Goal: Contribute content

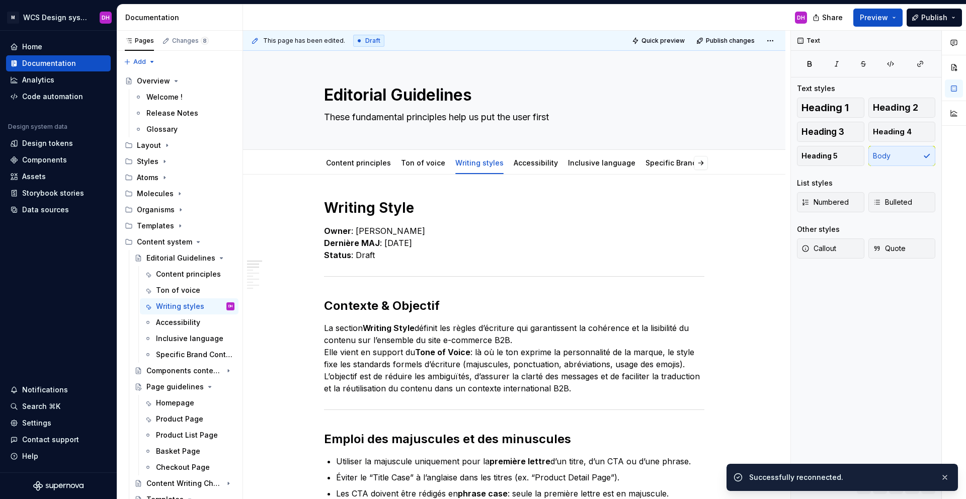
scroll to position [54, 0]
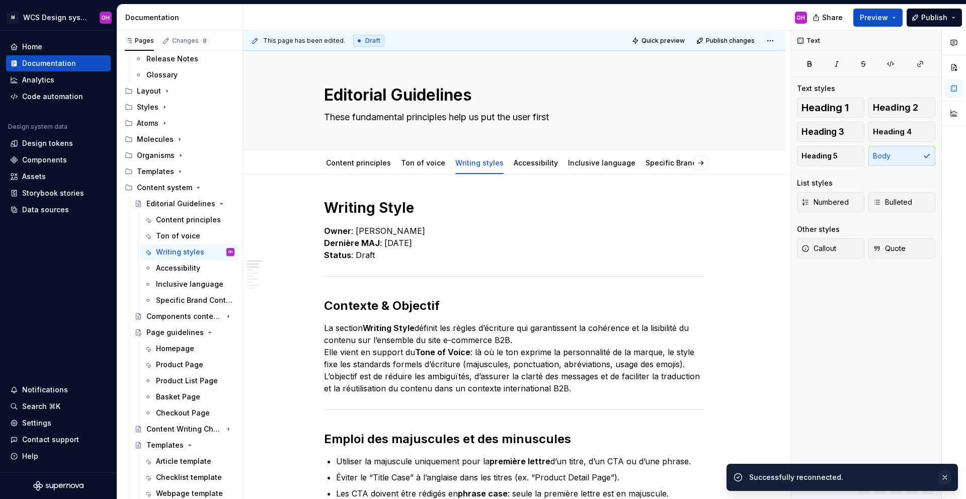
click at [945, 476] on button "button" at bounding box center [945, 478] width 13 height 14
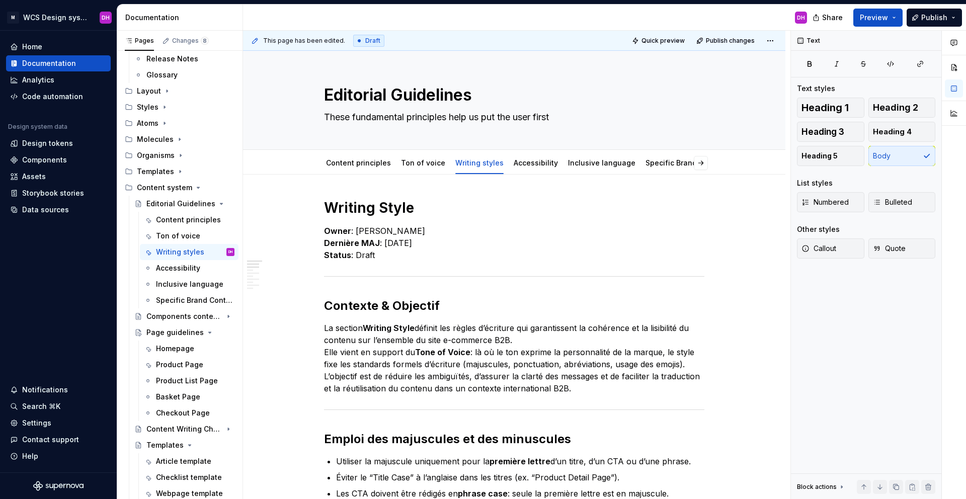
type textarea "*"
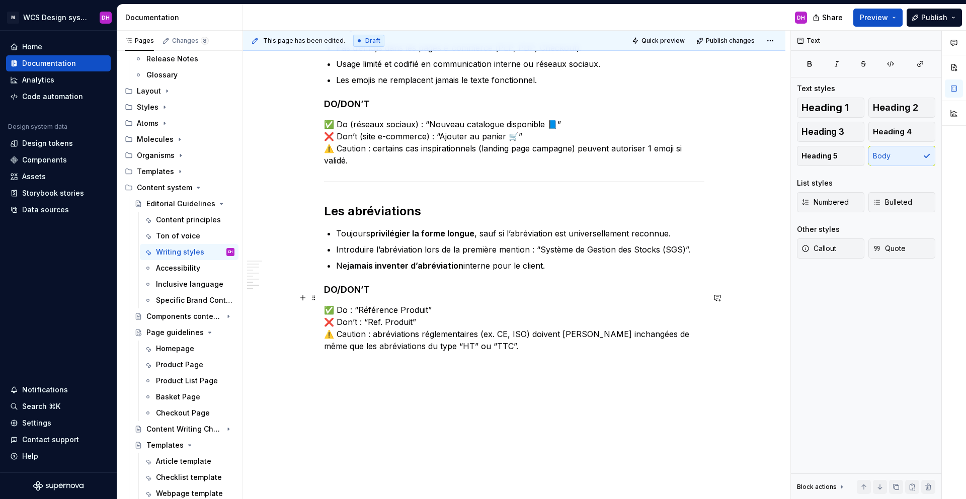
scroll to position [836, 0]
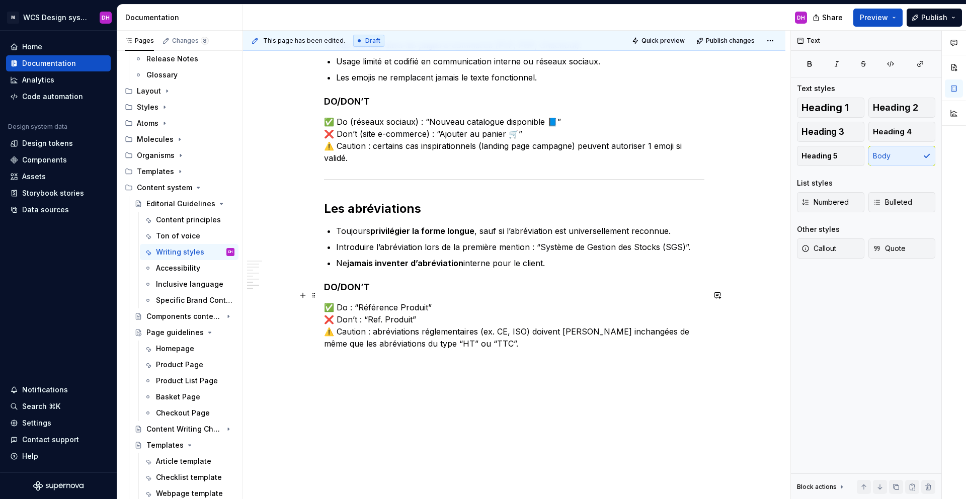
click at [404, 302] on p "✅ Do : “Référence Produit” ❌ Don’t : “Ref. Produit” ⚠️ Caution : abréviations r…" at bounding box center [514, 326] width 381 height 48
click at [448, 302] on p "✅ Do : “Référence produit” ❌ Don’t : “Ref. Produit” ⚠️ Caution : abréviations r…" at bounding box center [514, 326] width 381 height 48
click at [395, 302] on p "✅ Do : “Référence produit” ❌ Don’t : “Ref. Produit” ⚠️ Caution : abréviations r…" at bounding box center [514, 326] width 381 height 48
click at [396, 302] on p "✅ Do : “Référence produit” ❌ Don’t : “Ref. Produit” ⚠️ Caution : abréviations r…" at bounding box center [514, 326] width 381 height 48
click at [456, 306] on p "✅ Do : “Référence du produit” ❌ Don’t : “Ref. Produit” ⚠️ Caution : abréviation…" at bounding box center [514, 326] width 381 height 48
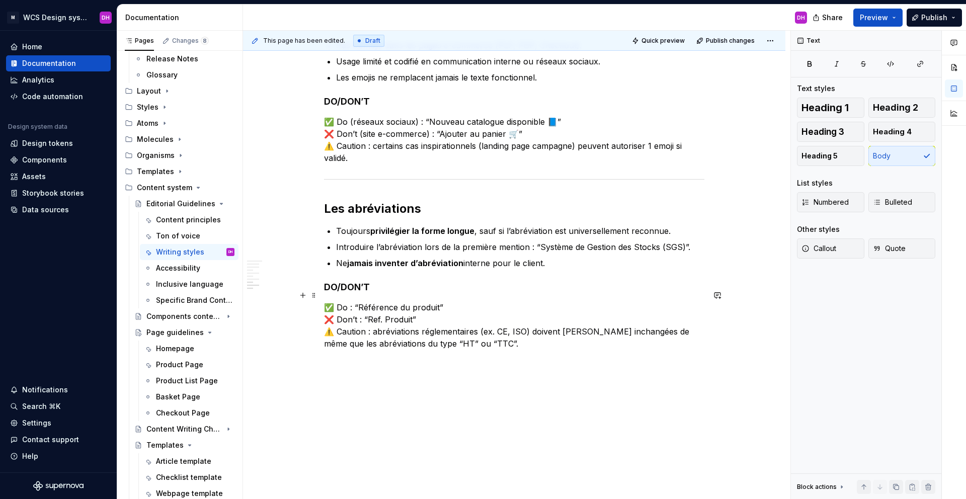
click at [412, 309] on p "✅ Do : “Référence du produit” ❌ Don’t : “Ref. Produit” ⚠️ Caution : abréviation…" at bounding box center [514, 326] width 381 height 48
click at [420, 313] on p "✅ Do : “Référence du produit” ❌ Don’t : “Ref. Produit” ⚠️ Caution : abréviation…" at bounding box center [514, 326] width 381 height 48
drag, startPoint x: 475, startPoint y: 332, endPoint x: 461, endPoint y: 320, distance: 18.2
click at [475, 332] on p "✅ Do : “Référence du produit” ❌ Don’t : “Ref. Produit” ⚠️ Caution : abréviation…" at bounding box center [514, 326] width 381 height 48
click at [413, 307] on p "✅ Do : “Référence du produit” ❌ Don’t : “Ref. Produit” ⚠️ Caution : abréviation…" at bounding box center [514, 326] width 381 height 48
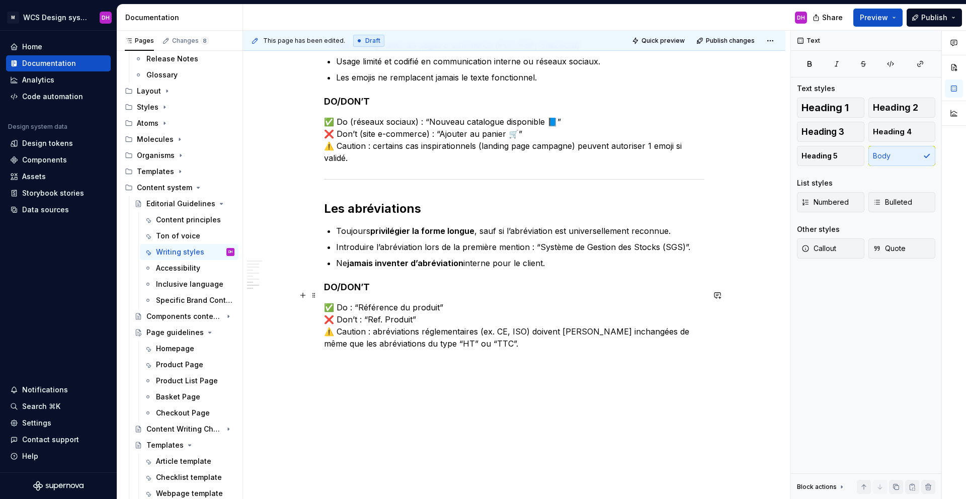
click at [416, 308] on p "✅ Do : “Référence du produit” ❌ Don’t : “Ref. Produit” ⚠️ Caution : abréviation…" at bounding box center [514, 326] width 381 height 48
click at [444, 302] on p "✅ Do : “Référence du produit” ❌ Don’t : “Ref. Produit” ⚠️ Caution : abréviation…" at bounding box center [514, 326] width 381 height 48
click at [564, 257] on p "Ne jamais inventer d’abréviation interne pour le client." at bounding box center [520, 263] width 368 height 12
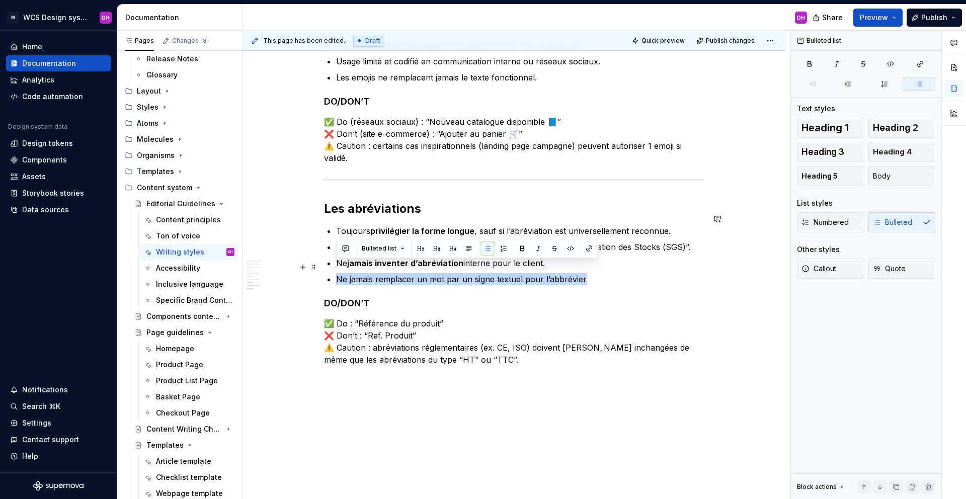
drag, startPoint x: 594, startPoint y: 270, endPoint x: 321, endPoint y: 262, distance: 273.5
copy p "Ne jamais remplacer un mot par un signe textuel pour l’abbrévier"
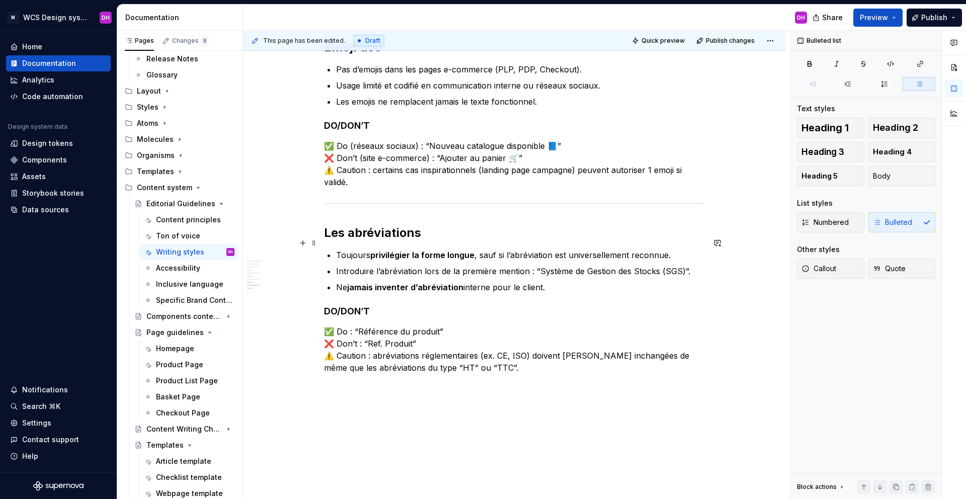
scroll to position [641, 0]
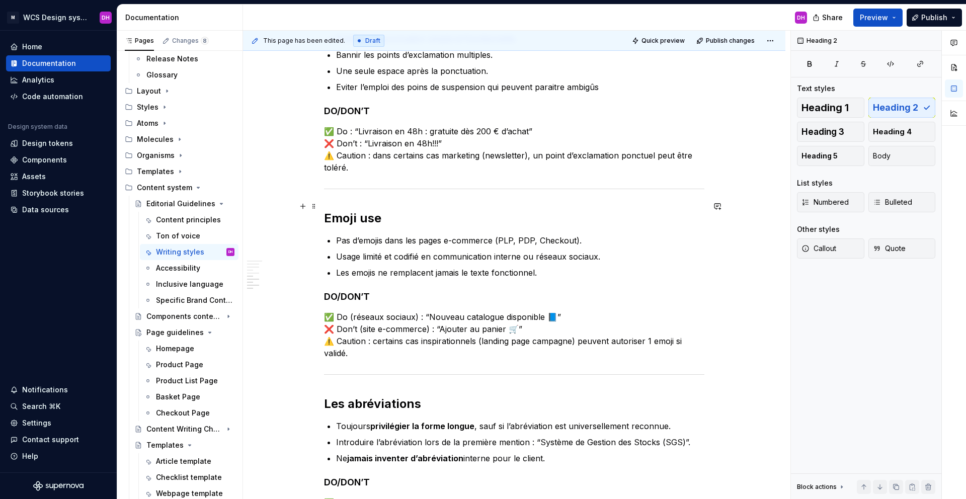
click at [400, 210] on h2 "Emoji use" at bounding box center [514, 218] width 381 height 16
drag, startPoint x: 387, startPoint y: 207, endPoint x: 359, endPoint y: 205, distance: 27.3
click at [359, 210] on h2 "Emoji use" at bounding box center [514, 218] width 381 height 16
click at [559, 267] on p "Les emojis ne remplacent jamais le texte fonctionnel." at bounding box center [520, 273] width 368 height 12
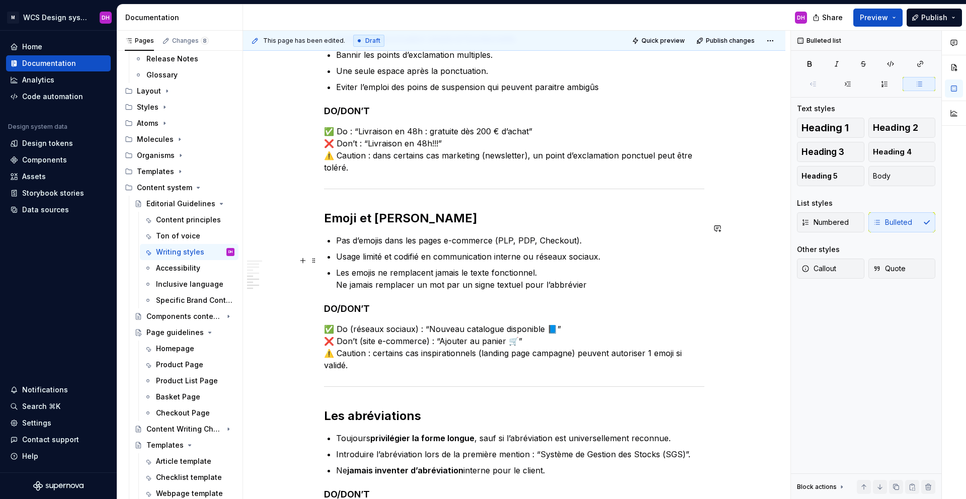
click at [338, 272] on p "Les emojis ne remplacent jamais le texte fonctionnel. Ne jamais remplacer un mo…" at bounding box center [520, 279] width 368 height 24
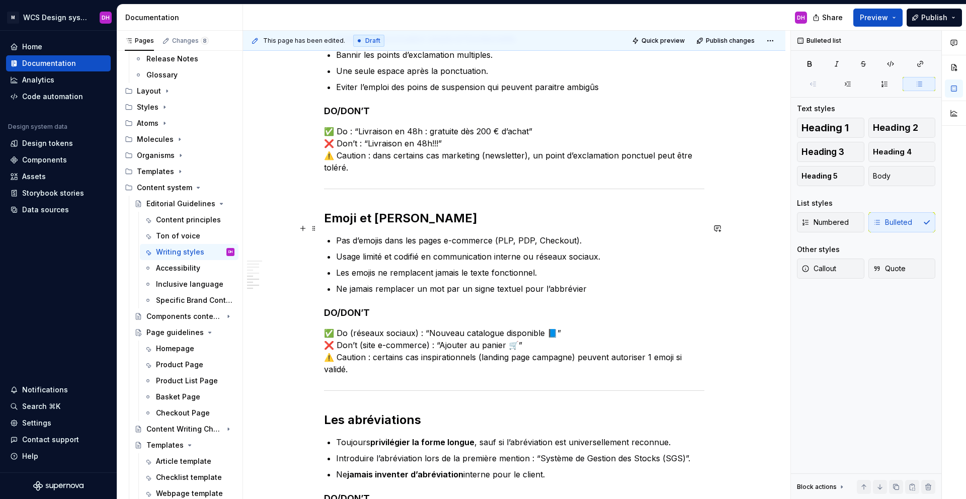
scroll to position [728, 0]
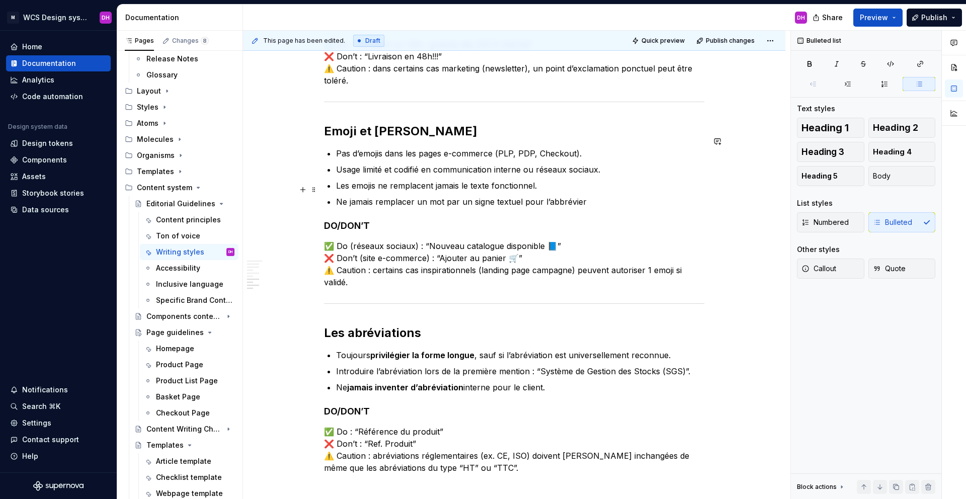
click at [566, 196] on p "Ne jamais remplacer un mot par un signe textuel pour l’abbrévier" at bounding box center [520, 202] width 368 height 12
click at [558, 196] on p "Ne jamais remplacer un mot par un signe textuel pour l’abbrévier" at bounding box center [520, 202] width 368 height 12
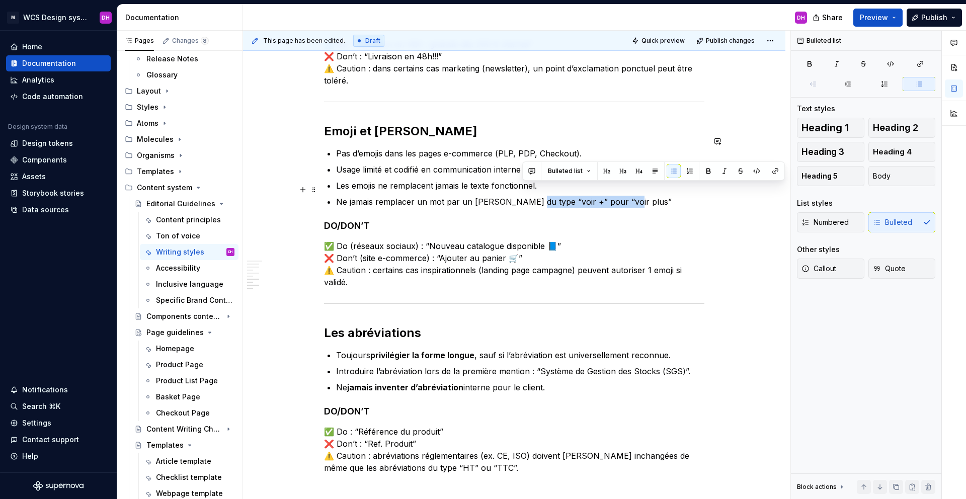
drag, startPoint x: 619, startPoint y: 188, endPoint x: 523, endPoint y: 188, distance: 96.6
click at [523, 196] on p "Ne jamais remplacer un mot par un [PERSON_NAME] du type “voir +” pour “voir plu…" at bounding box center [520, 202] width 368 height 12
copy p "“voir +” pour “voir plus”"
click at [574, 220] on h4 "DO/DON’T" at bounding box center [514, 226] width 381 height 12
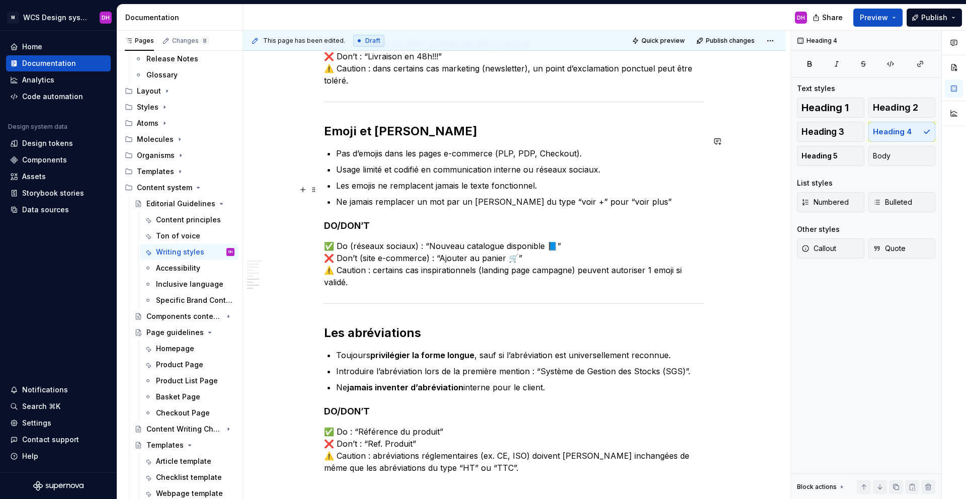
click at [618, 196] on p "Ne jamais remplacer un mot par un [PERSON_NAME] du type “voir +” pour “voir plu…" at bounding box center [520, 202] width 368 height 12
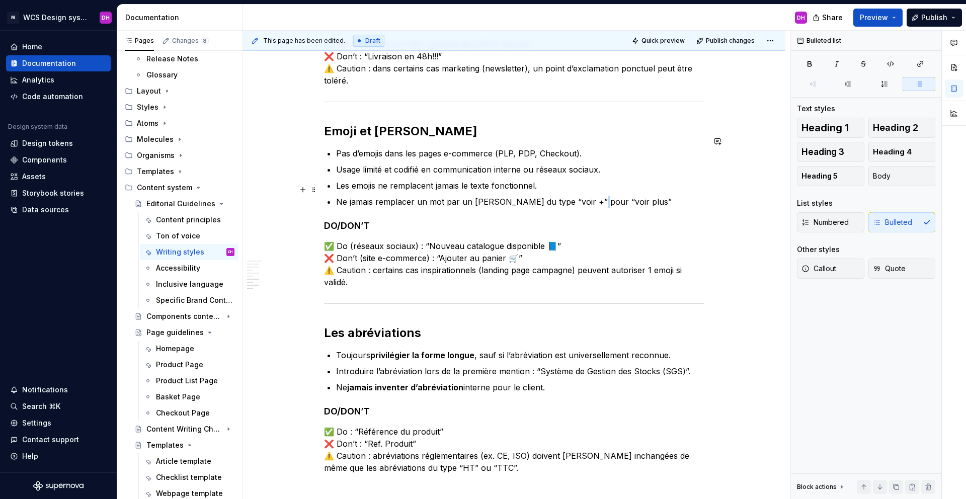
click at [582, 196] on p "Ne jamais remplacer un mot par un [PERSON_NAME] du type “voir +” pour “voir plu…" at bounding box center [520, 202] width 368 height 12
click at [528, 196] on p "Ne jamais remplacer un mot par un [PERSON_NAME] du type “voir +” pour “Voir plu…" at bounding box center [520, 202] width 368 height 12
click at [529, 196] on p "Ne jamais remplacer un mot par un [PERSON_NAME] du type “voir +” pour “Voir plu…" at bounding box center [520, 202] width 368 height 12
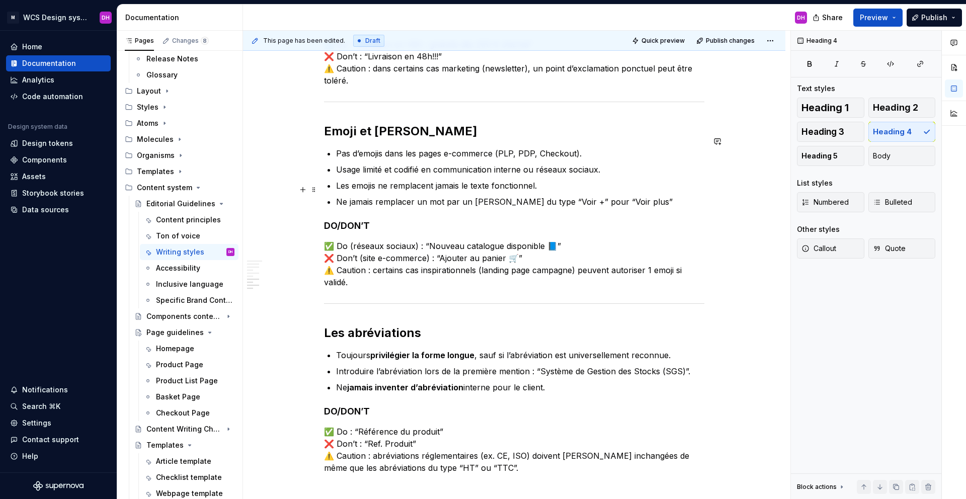
click at [627, 196] on p "Ne jamais remplacer un mot par un [PERSON_NAME] du type “Voir +” pour “Voir plu…" at bounding box center [520, 202] width 368 height 12
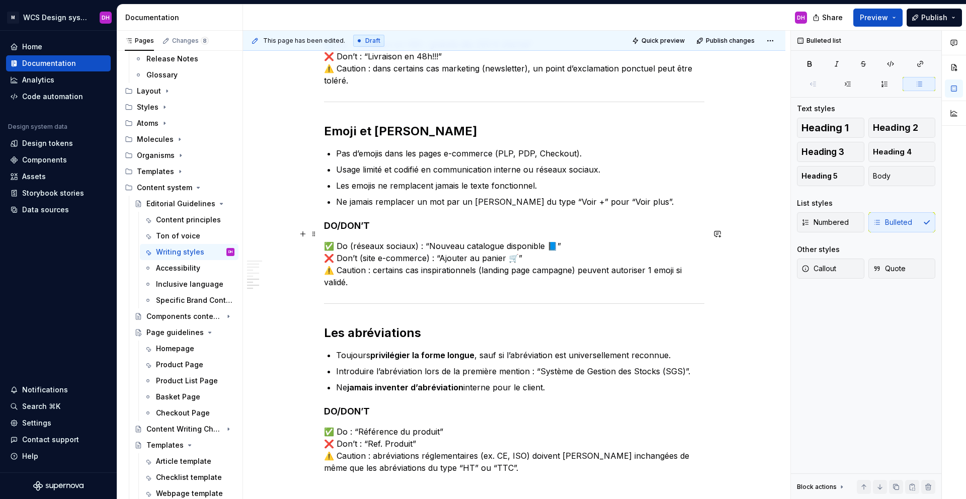
scroll to position [0, 0]
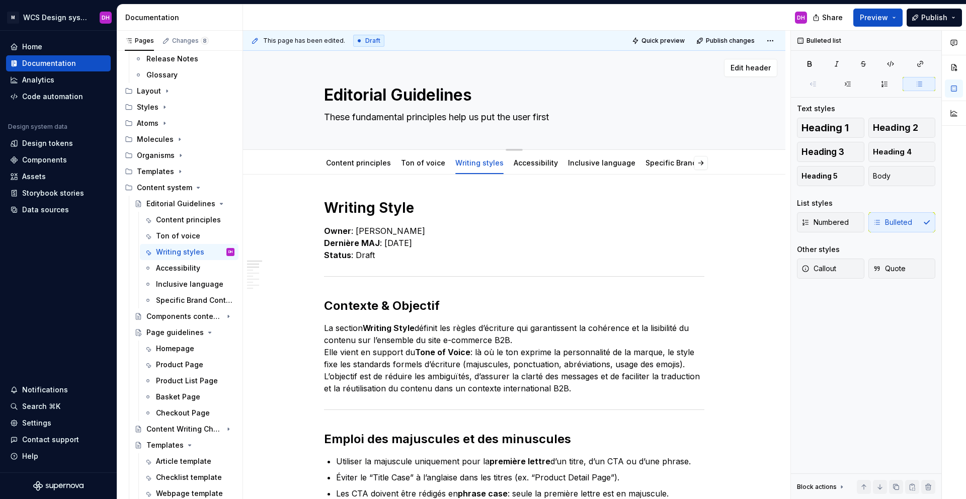
type textarea "*"
click at [481, 117] on textarea "These fundamental principles help us put the user first" at bounding box center [512, 117] width 381 height 16
click at [557, 116] on textarea "These fundamental principles help us put the user first" at bounding box center [512, 117] width 381 height 16
type textarea "These fundamental principles help us put the user first"
type textarea "*"
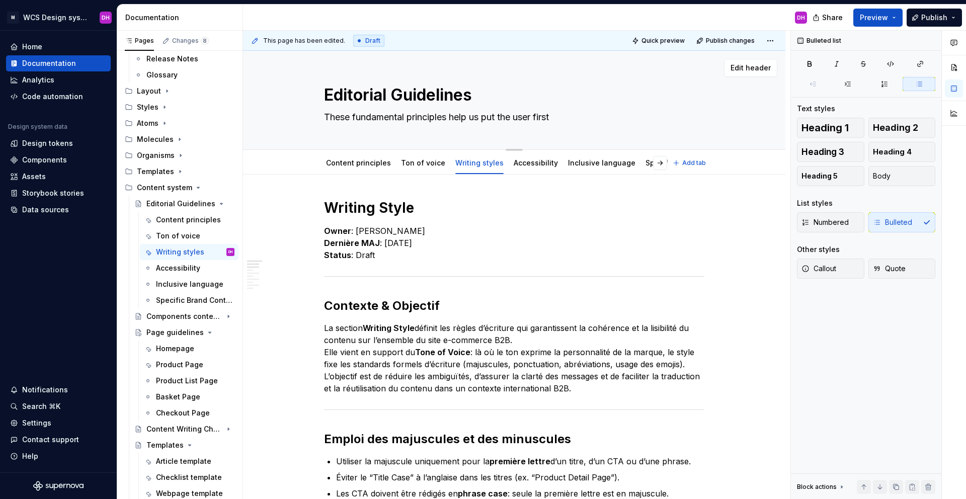
type textarea "These fundamental principles help us put the user first a"
type textarea "*"
type textarea "These fundamental principles help us put the user first an"
type textarea "*"
type textarea "These fundamental principles help us put the user first and"
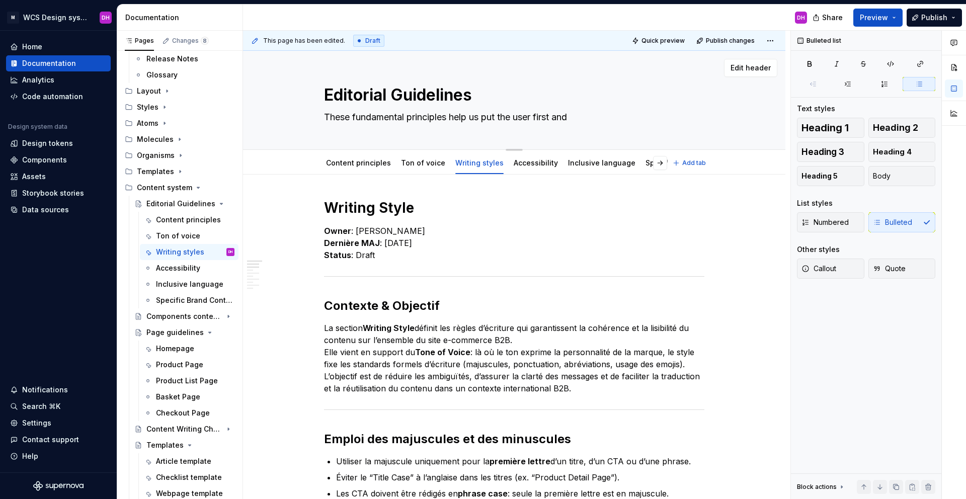
type textarea "*"
type textarea "These fundamental principles help us put the user first and"
type textarea "*"
type textarea "These fundamental principles help us put the user first and g"
type textarea "*"
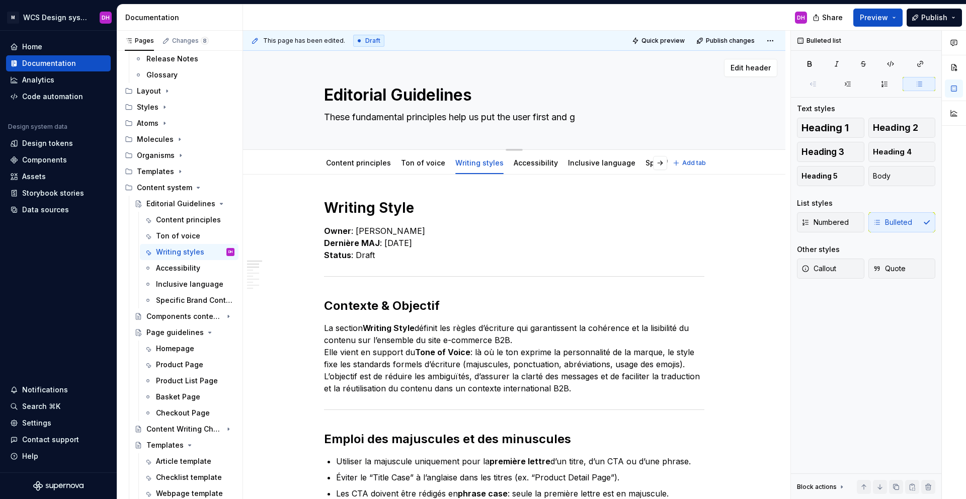
type textarea "These fundamental principles help us put the user first and"
type textarea "*"
type textarea "These fundamental principles help us put the user first and k"
type textarea "*"
type textarea "These fundamental principles help us put the user first and ke"
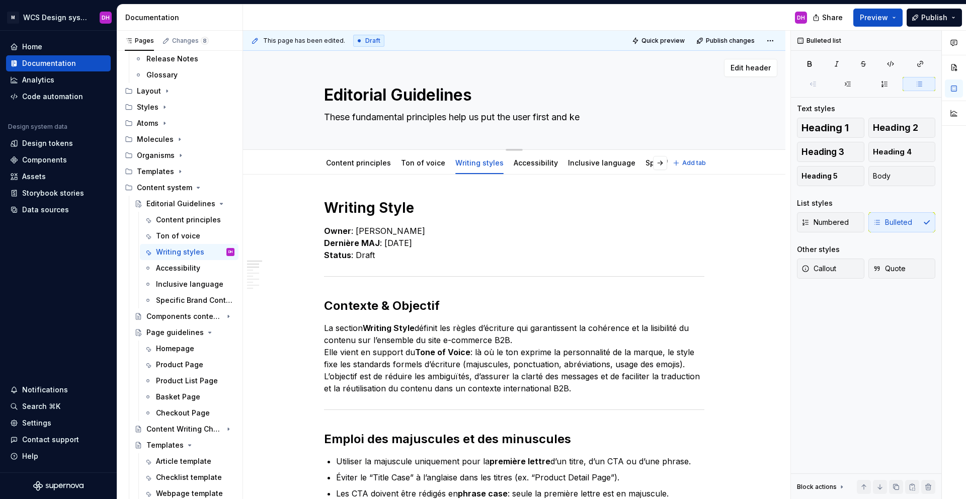
type textarea "*"
type textarea "These fundamental principles help us put the user first and [PERSON_NAME]"
type textarea "*"
type textarea "These fundamental principles help us put the user first and keep"
type textarea "*"
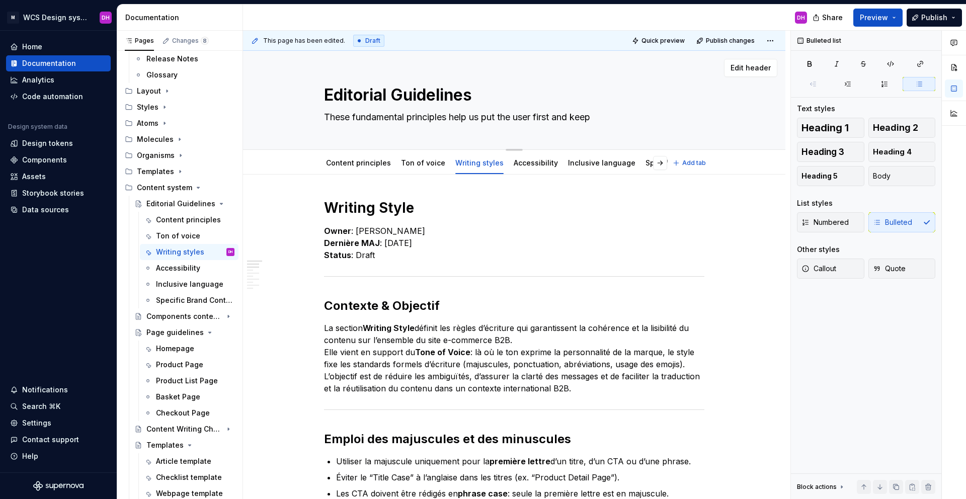
type textarea "These fundamental principles help us put the user first and keep"
type textarea "*"
type textarea "These fundamental principles help us put the user first and keep a"
type textarea "*"
type textarea "These fundamental principles help us put the user first and keep an"
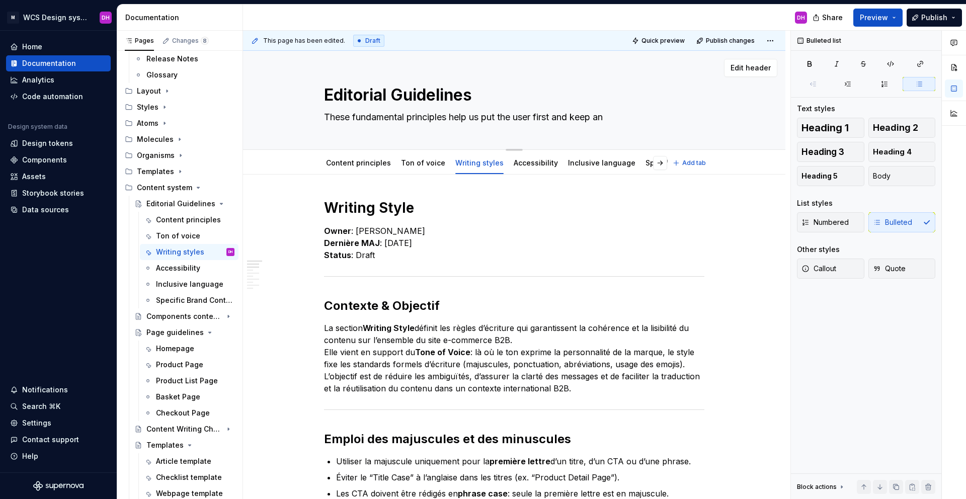
type textarea "*"
type textarea "These fundamental principles help us put the user first and keep an"
type textarea "*"
type textarea "These fundamental principles help us put the user first and keep an h"
type textarea "*"
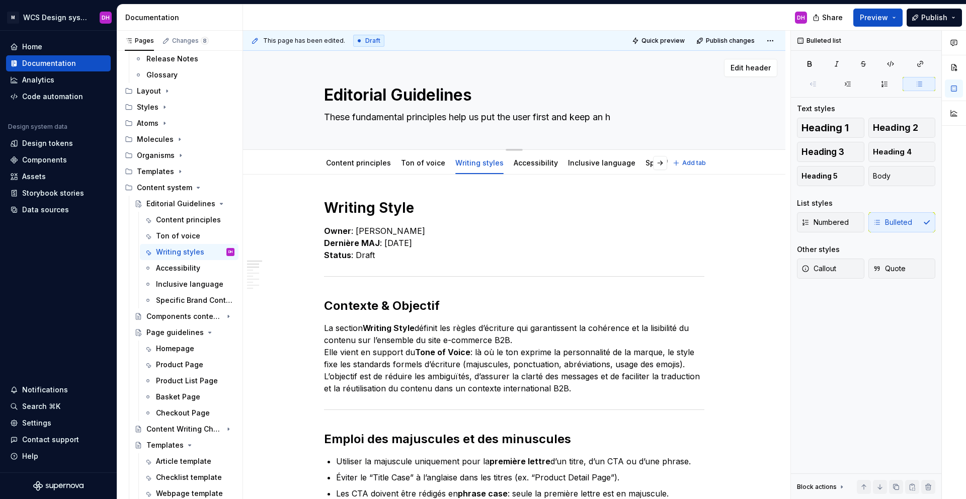
type textarea "These fundamental principles help us put the user first and keep an ha"
type textarea "*"
type textarea "These fundamental principles help us put the user first and keep an har"
type textarea "*"
type textarea "These fundamental principles help us put the user first and keep an harm"
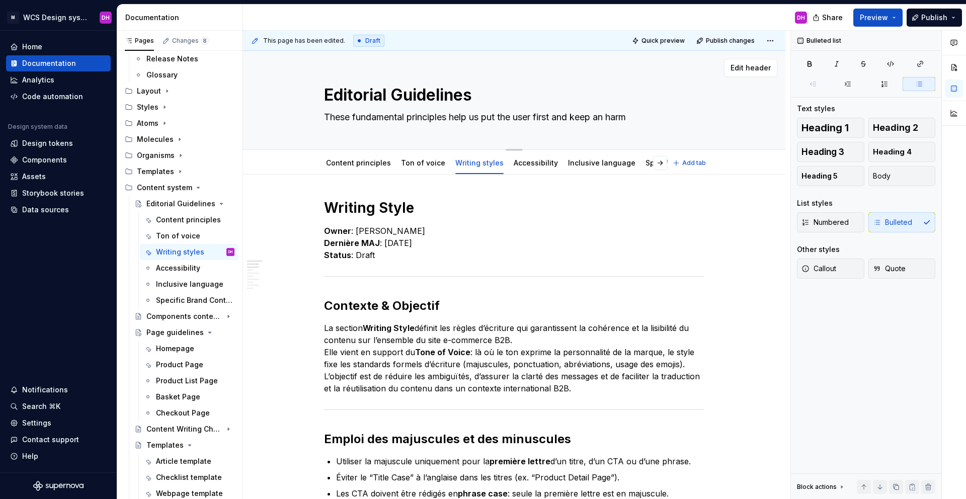
type textarea "*"
type textarea "These fundamental principles help us put the user first and keep an harmo"
type textarea "*"
type textarea "These fundamental principles help us put the user first and keep an [PERSON_NAM…"
type textarea "*"
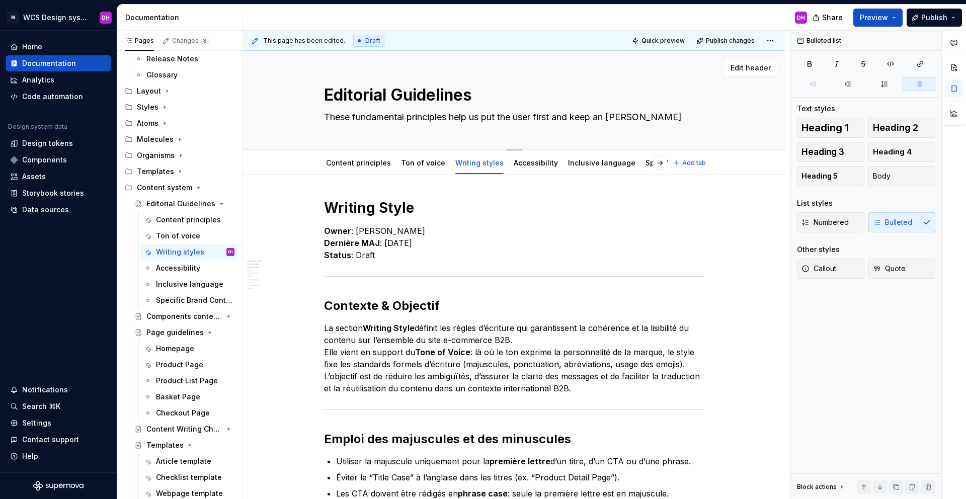
type textarea "These fundamental principles help us put the user first and keep an harmoni"
type textarea "*"
type textarea "These fundamental principles help us put the user first and keep an harmonio"
type textarea "*"
type textarea "These fundamental principles help us put the user first and keep an harmoniou"
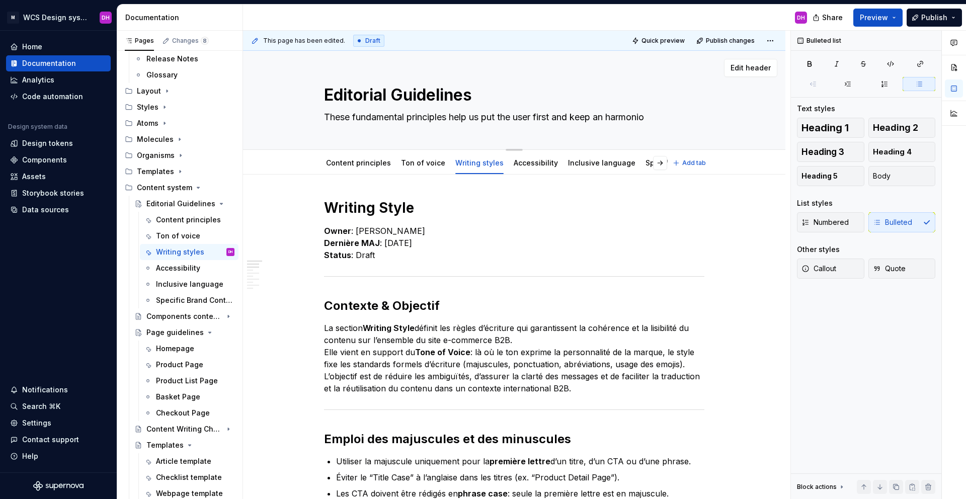
type textarea "*"
type textarea "These fundamental principles help us put the user first and keep an harmonious"
type textarea "*"
type textarea "These fundamental principles help us put the user first and keep an harmonious"
type textarea "*"
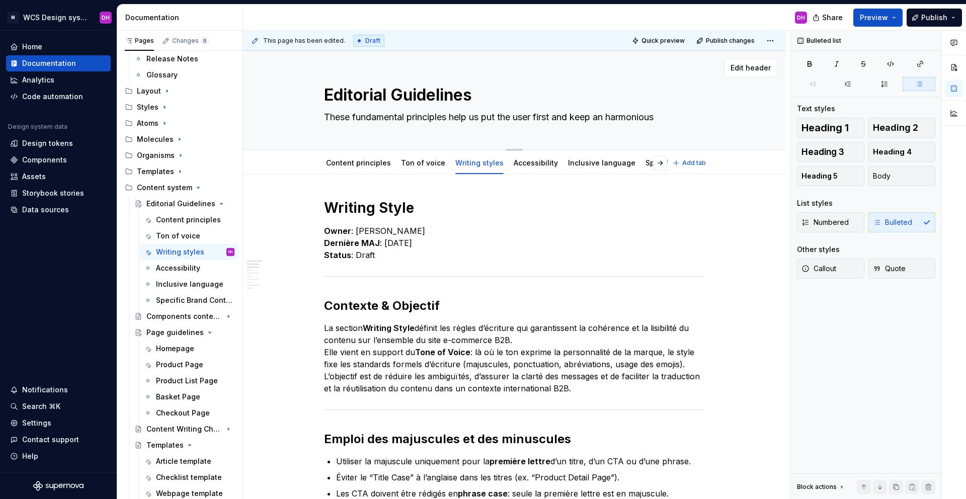
type textarea "These fundamental principles help us put the user first and keep an harmonious e"
type textarea "*"
type textarea "These fundamental principles help us put the user first and keep an harmonious …"
type textarea "*"
type textarea "These fundamental principles help us put the user first and keep an harmonious …"
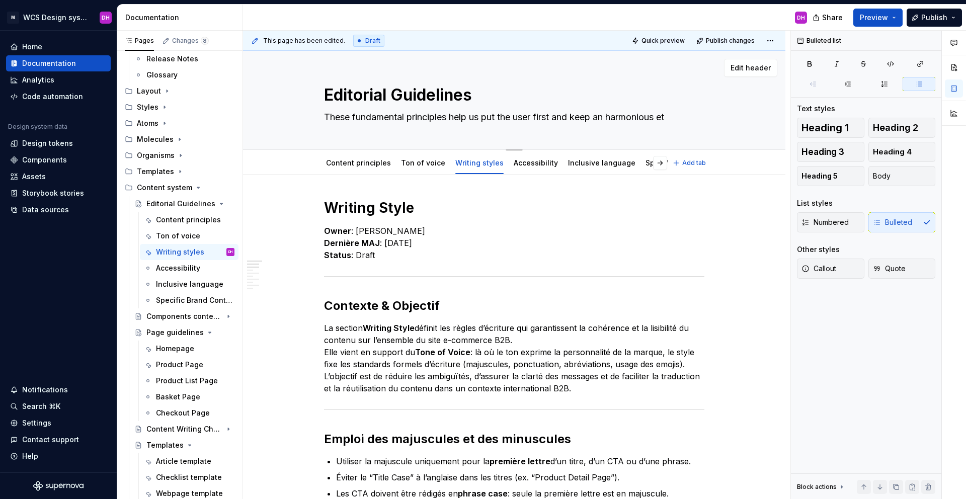
type textarea "*"
type textarea "These fundamental principles help us put the user first and keep an harmonious …"
type textarea "*"
type textarea "These fundamental principles help us put the user first and keep an harmonious …"
type textarea "*"
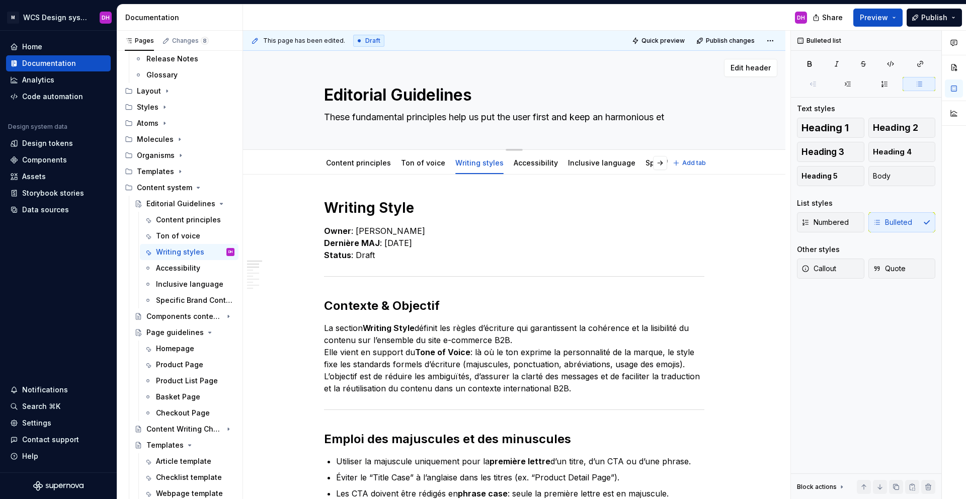
type textarea "These fundamental principles help us put the user first and keep an harmonious …"
type textarea "*"
type textarea "These fundamental principles help us put the user first and keep an harmonious e"
type textarea "*"
type textarea "These fundamental principles help us put the user first and keep an harmonious"
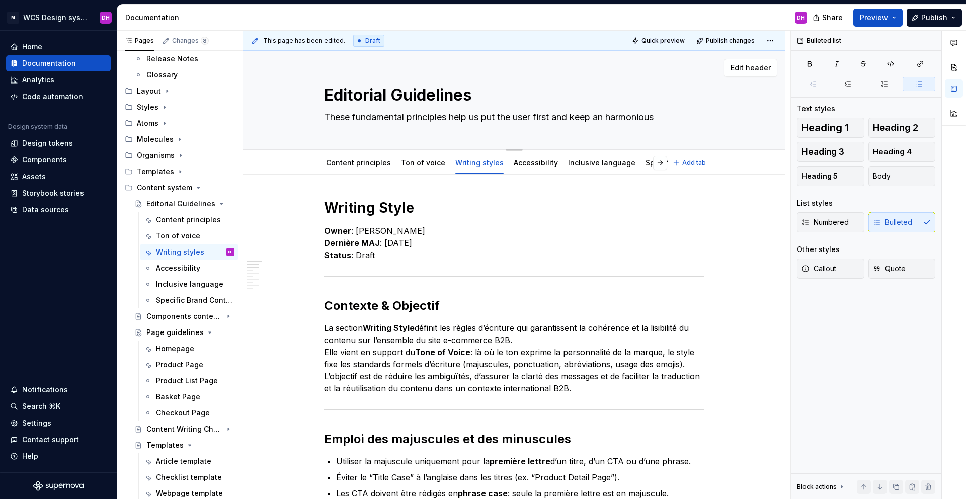
type textarea "*"
type textarea "These fundamental principles help us put the user first and keep an harmonious a"
type textarea "*"
type textarea "These fundamental principles help us put the user first and keep an harmonious …"
type textarea "*"
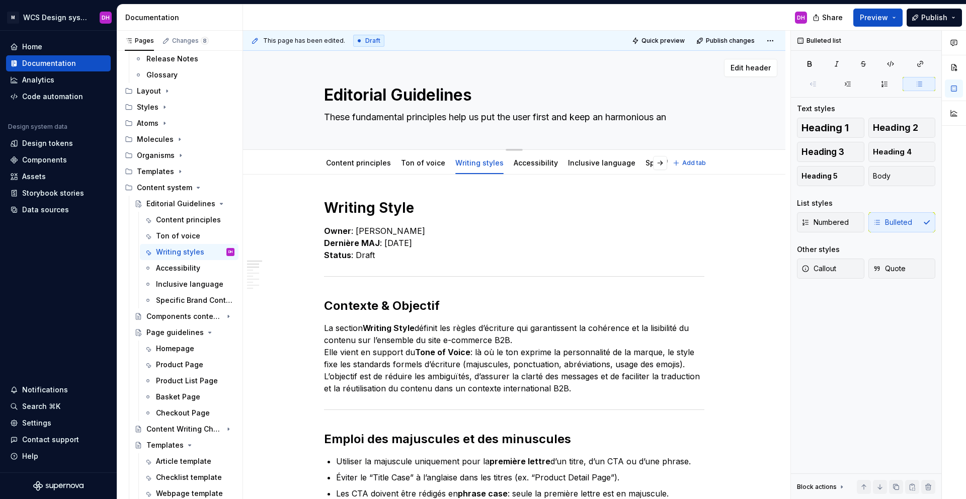
type textarea "These fundamental principles help us put the user first and keep an harmonious …"
type textarea "*"
type textarea "These fundamental principles help us put the user first and keep an harmonious …"
type textarea "*"
type textarea "These fundamental principles help us put the user first and keep an harmonious …"
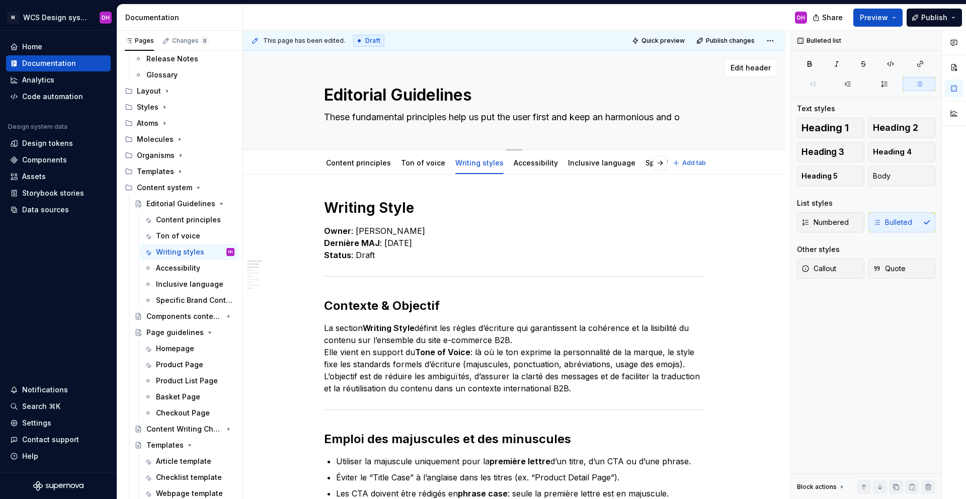
type textarea "*"
type textarea "These fundamental principles help us put the user first and keep an harmonious …"
type textarea "*"
type textarea "These fundamental principles help us put the user first and keep an harmonious …"
type textarea "*"
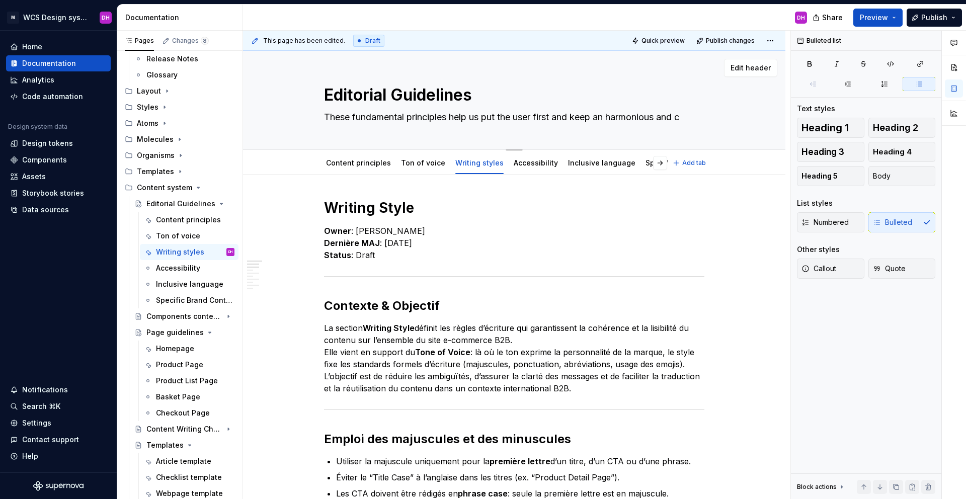
type textarea "These fundamental principles help us put the user first and keep an harmonious …"
type textarea "*"
type textarea "These fundamental principles help us put the user first and keep an harmonious …"
type textarea "*"
type textarea "These fundamental principles help us put the user first and keep an harmonious …"
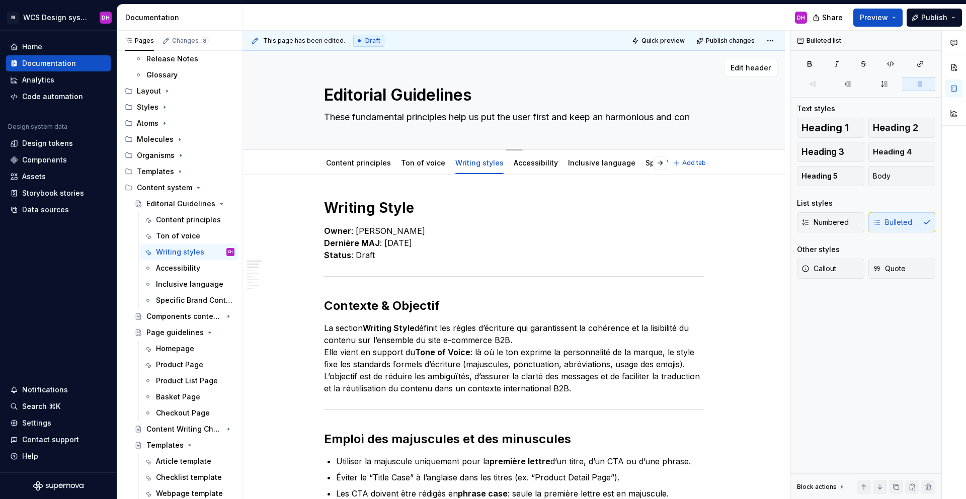
type textarea "*"
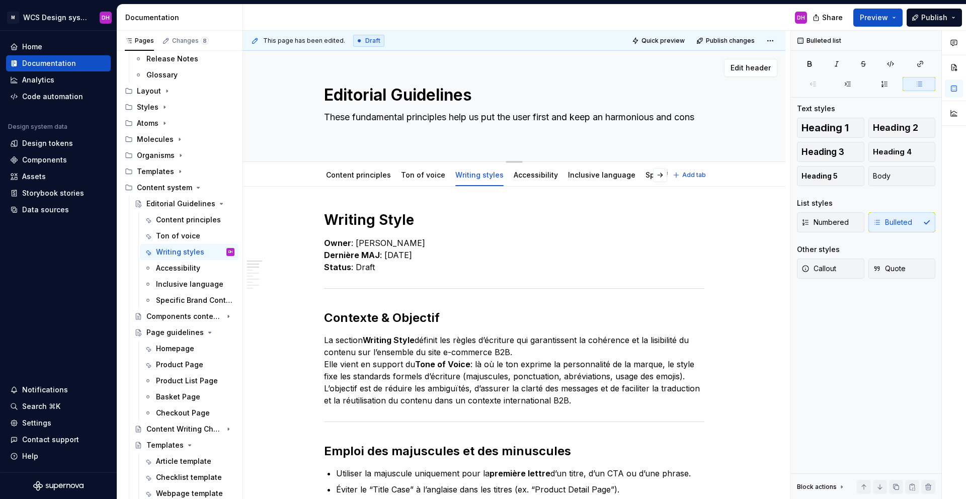
type textarea "These fundamental principles help us put the user first and keep an harmonious …"
type textarea "*"
type textarea "These fundamental principles help us put the user first and keep an harmonious …"
type textarea "*"
type textarea "These fundamental principles help us put the user first and keep an harmonious …"
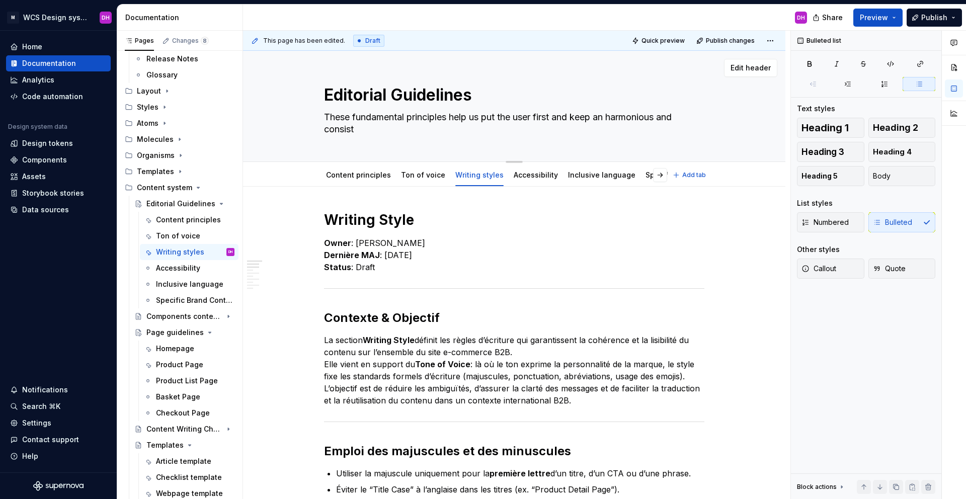
type textarea "*"
type textarea "These fundamental principles help us put the user first and keep an harmonious …"
type textarea "*"
type textarea "These fundamental principles help us put the user first and keep an harmonious …"
type textarea "*"
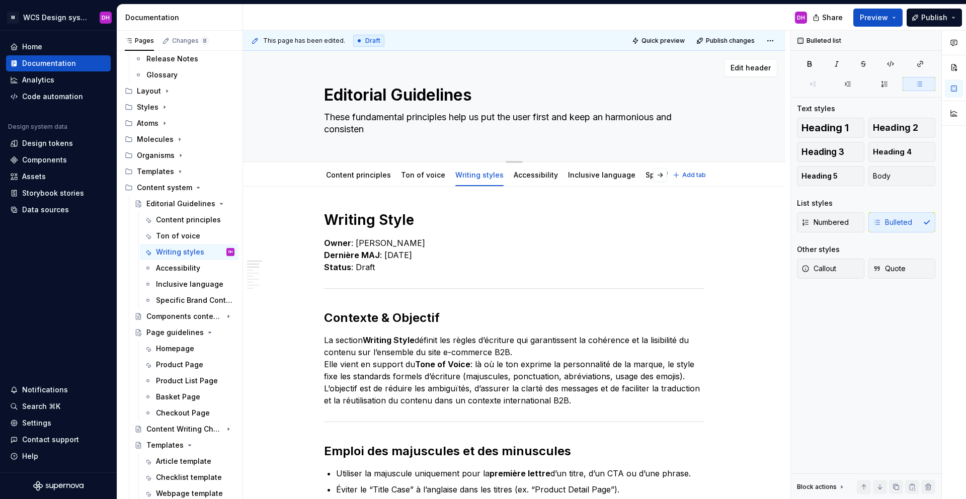
type textarea "These fundamental principles help us put the user first and keep an harmonious …"
type textarea "*"
type textarea "These fundamental principles help us put the user first and keep an harmonious …"
type textarea "*"
type textarea "These fundamental principles help us put the user first and keep an harmonious …"
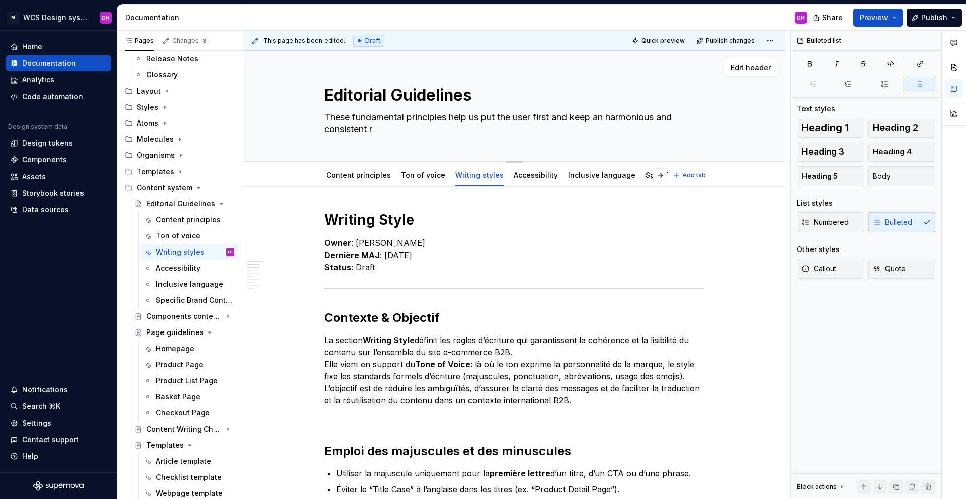
type textarea "*"
type textarea "These fundamental principles help us put the user first and keep an harmonious …"
type textarea "*"
type textarea "These fundamental principles help us put the user first and keep an harmonious …"
type textarea "*"
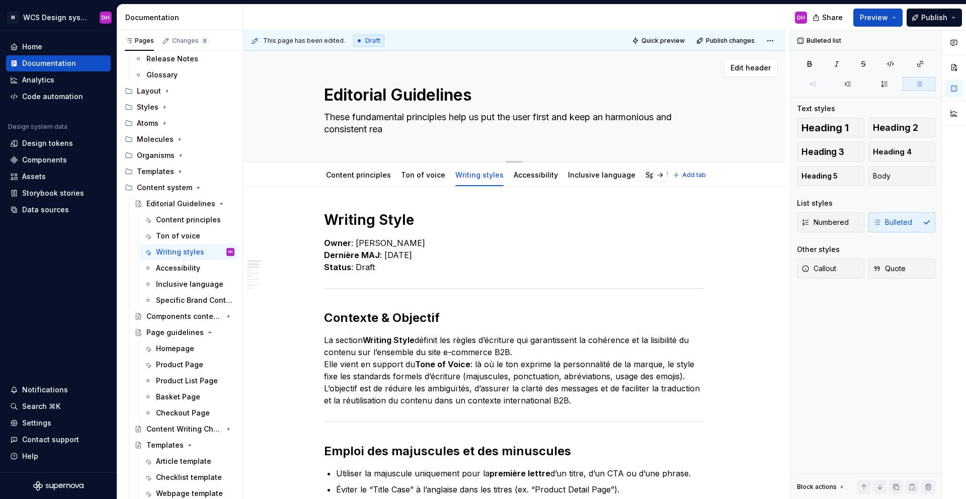
type textarea "These fundamental principles help us put the user first and keep an harmonious …"
type textarea "*"
type textarea "These fundamental principles help us put the user first and keep an harmonious …"
type textarea "*"
type textarea "These fundamental principles help us put the user first and keep an harmonious …"
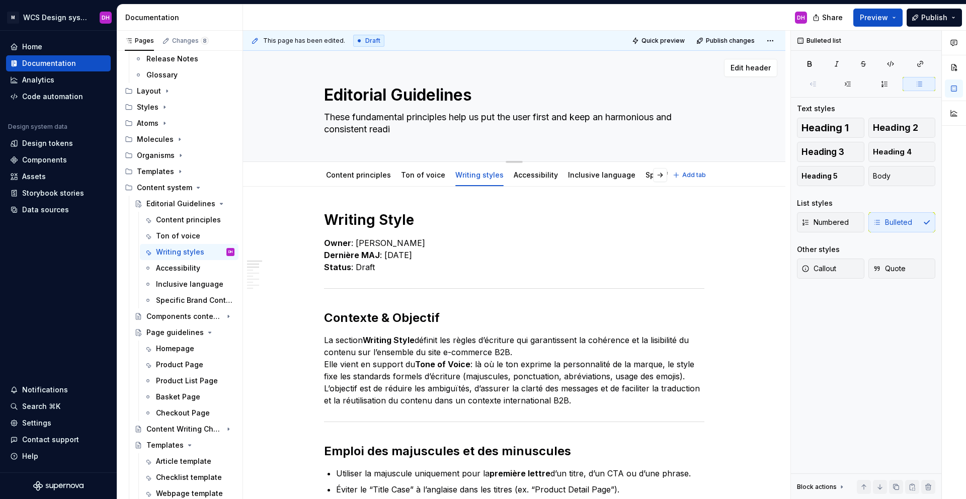
type textarea "*"
type textarea "These fundamental principles help us put the user first and keep an harmonious …"
type textarea "*"
type textarea "These fundamental principles help us put the user first and keep an harmonious …"
type textarea "*"
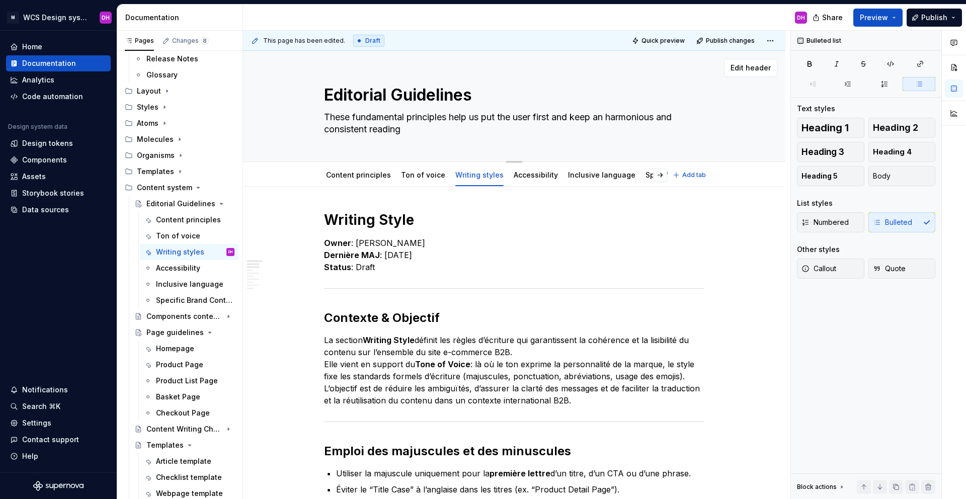
type textarea "These fundamental principles help us put the user first and keep an harmonious …"
type textarea "*"
type textarea "These fundamental principles help us put the user first and keep an harmonious …"
type textarea "*"
type textarea "These fundamental principles help us put the user first and keep an harmonious …"
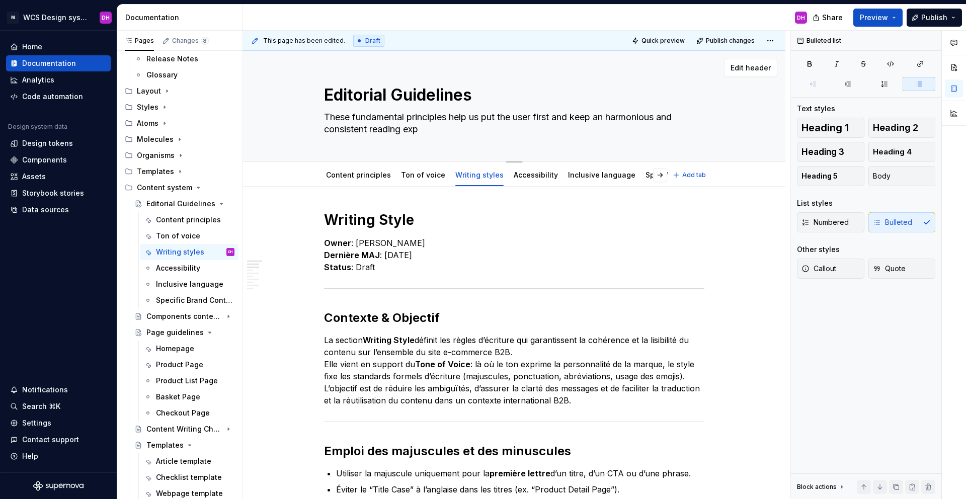
type textarea "*"
type textarea "These fundamental principles help us put the user first and keep an harmonious …"
type textarea "*"
type textarea "These fundamental principles help us put the user first and keep an harmonious …"
type textarea "*"
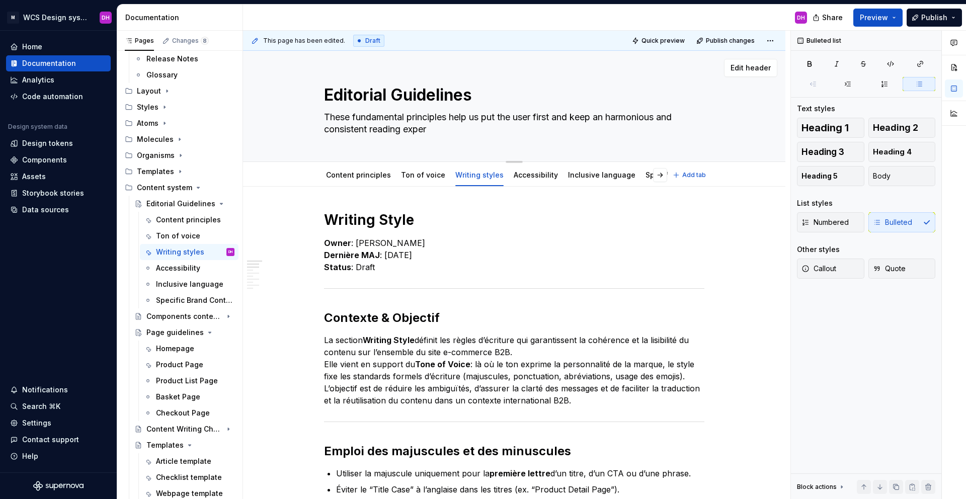
type textarea "These fundamental principles help us put the user first and keep an harmonious …"
type textarea "*"
type textarea "These fundamental principles help us put the user first and keep an harmonious …"
type textarea "*"
type textarea "These fundamental principles help us put the user first and keep an harmonious …"
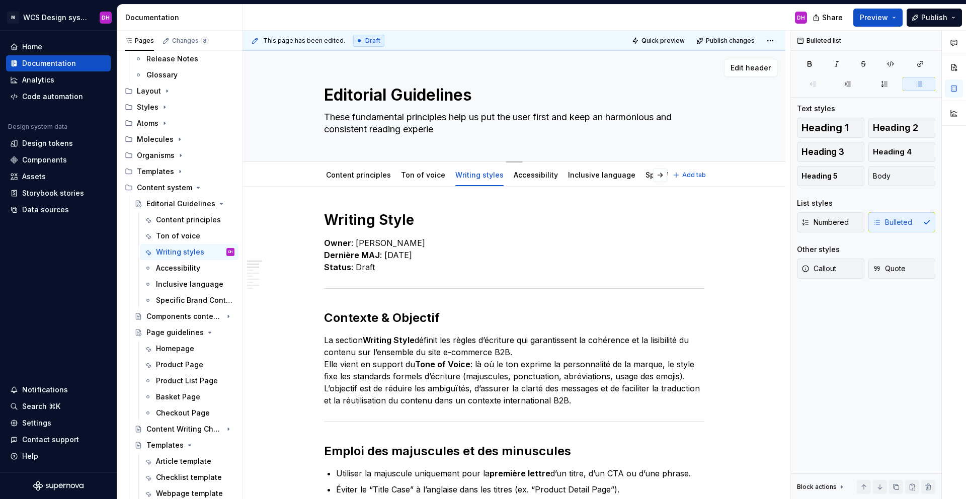
type textarea "*"
type textarea "These fundamental principles help us put the user first and keep an harmonious …"
type textarea "*"
type textarea "These fundamental principles help us put the user first and keep an harmonious …"
type textarea "*"
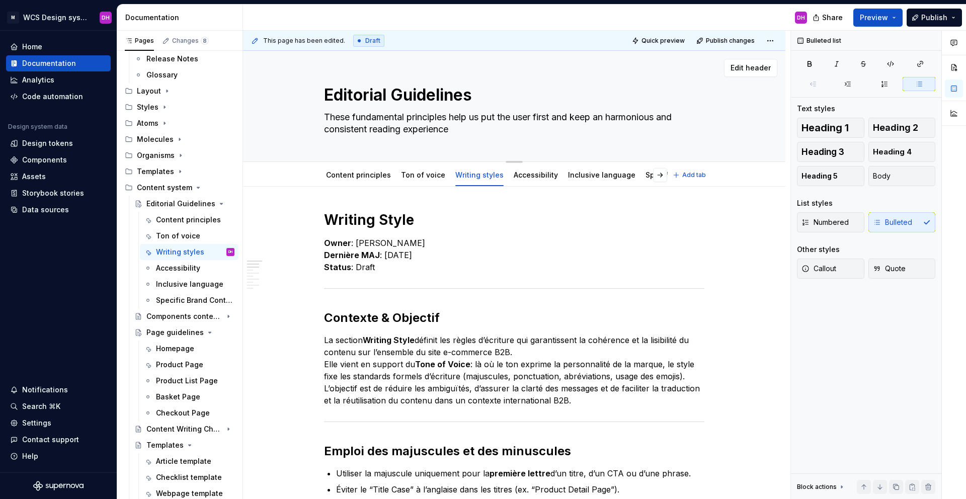
type textarea "These fundamental principles help us put the user first and keep an harmonious …"
type textarea "*"
type textarea "These fundamental principles help us put the user first and keep an harmonious …"
type textarea "*"
type textarea "These fundamental principles help us put the user first and keep an harmonious …"
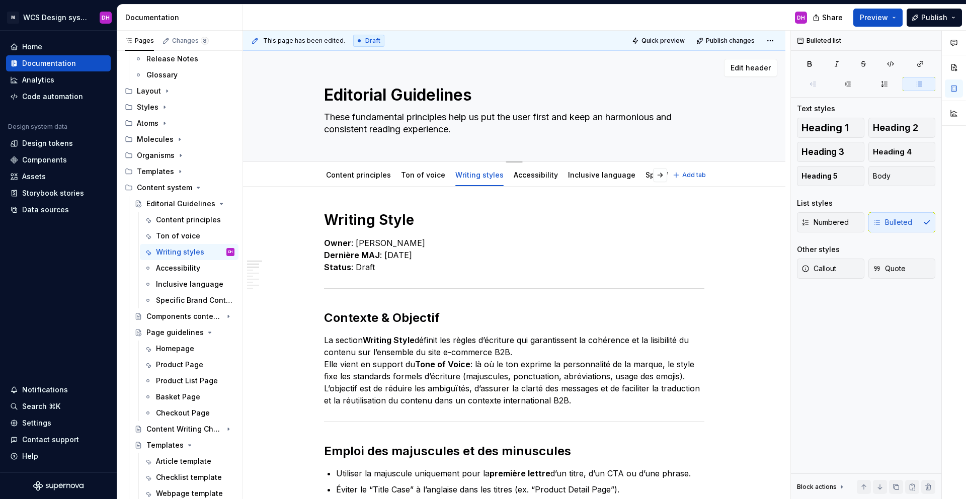
type textarea "*"
type textarea "These fundamental principles help us put the user first and keep an harmonious …"
type textarea "*"
type textarea "These fundamental principles help us put the user first and keep an harmonious …"
type textarea "*"
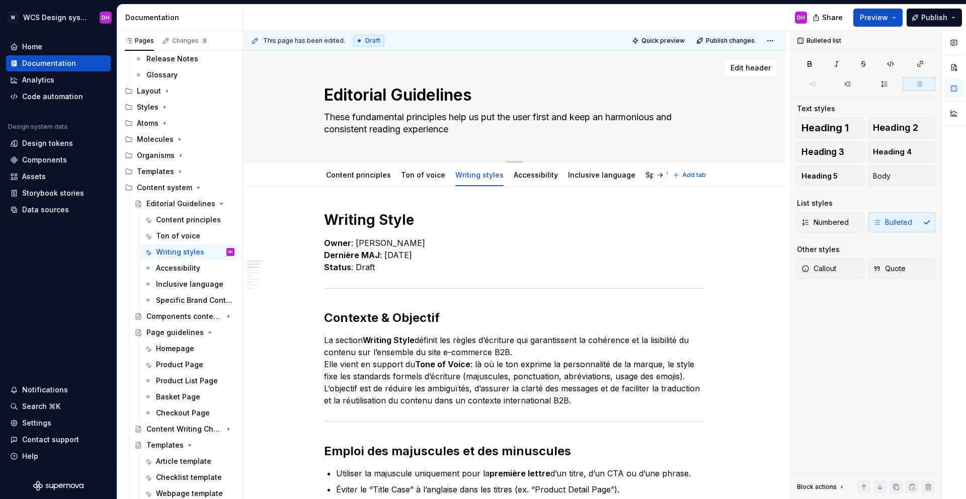
type textarea "These fundamental principles help us put the user first and keep an harmonious …"
type textarea "*"
type textarea "These fundamental principles help us put the user first and keep an harmonious …"
type textarea "*"
type textarea "These fundamental principles help us put the user first and keep an harmonious …"
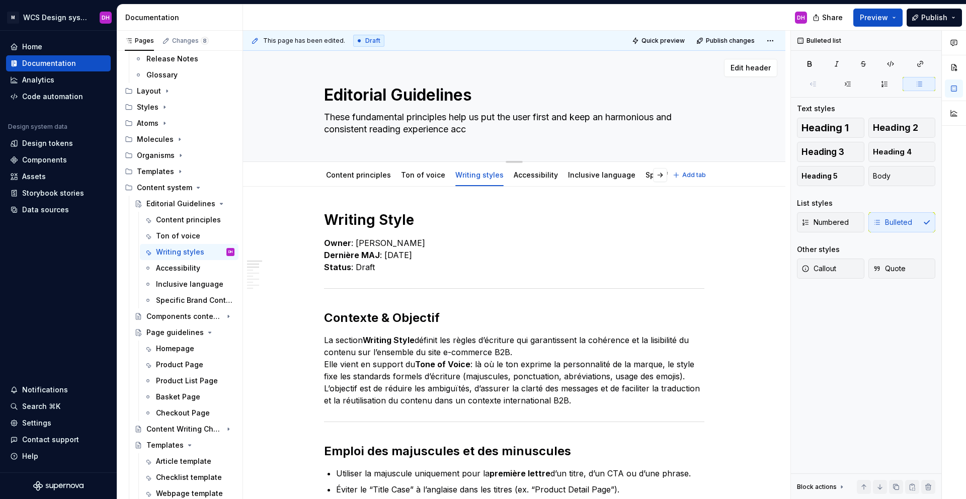
type textarea "*"
type textarea "These fundamental principles help us put the user first and keep an harmonious …"
type textarea "*"
type textarea "These fundamental principles help us put the user first and keep an harmonious …"
type textarea "*"
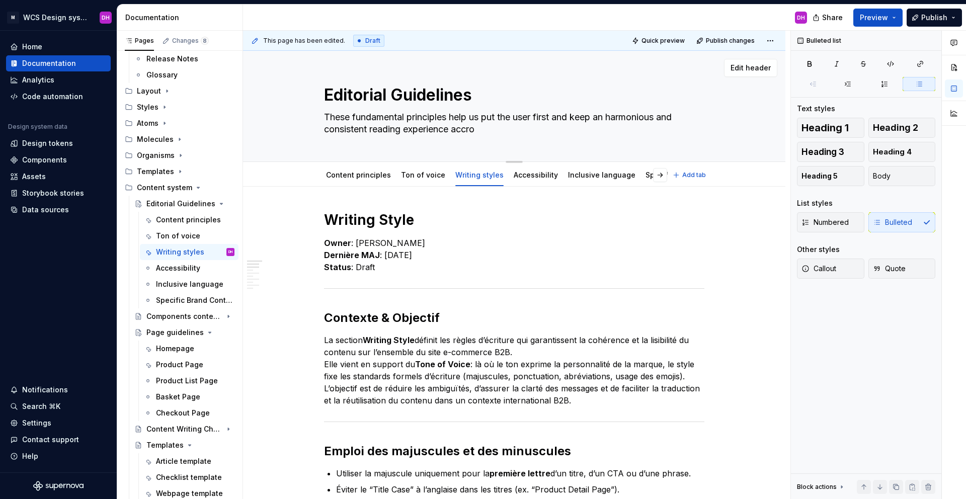
type textarea "These fundamental principles help us put the user first and keep an harmonious …"
type textarea "*"
type textarea "These fundamental principles help us put the user first and keep an harmonious …"
type textarea "*"
type textarea "These fundamental principles help us put the user first and keep an harmonious …"
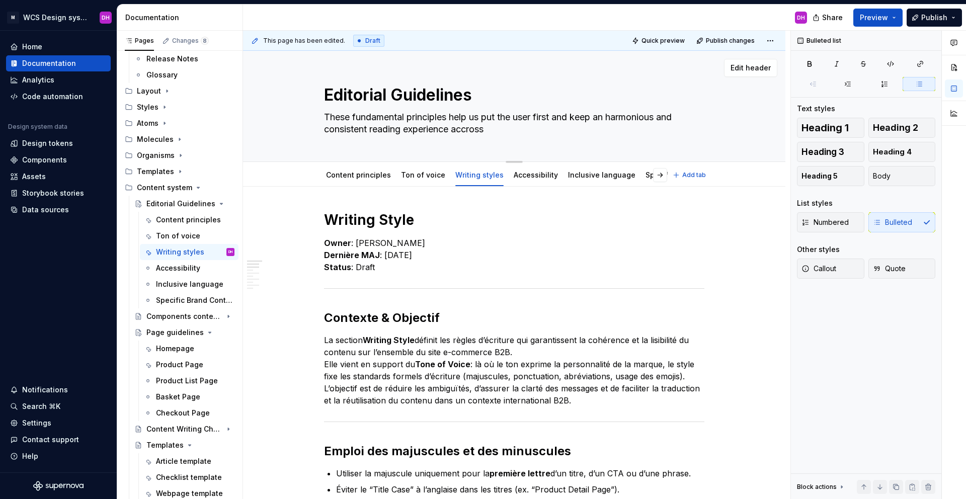
type textarea "*"
type textarea "These fundamental principles help us put the user first and keep an harmonious …"
type textarea "*"
type textarea "These fundamental principles help us put the user first and keep an harmonious …"
type textarea "*"
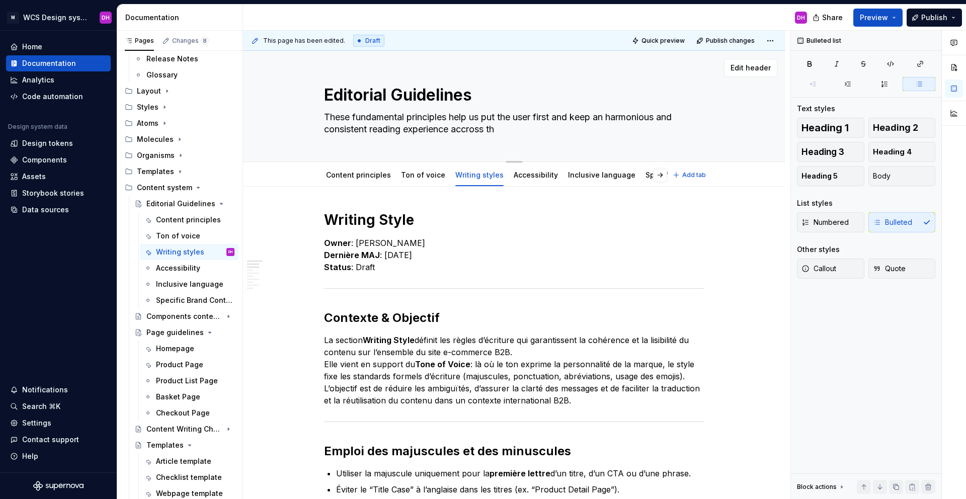
type textarea "These fundamental principles help us put the user first and keep an harmonious …"
type textarea "*"
type textarea "These fundamental principles help us put the user first and keep an harmonious …"
type textarea "*"
type textarea "These fundamental principles help us put the user first and keep an harmonious …"
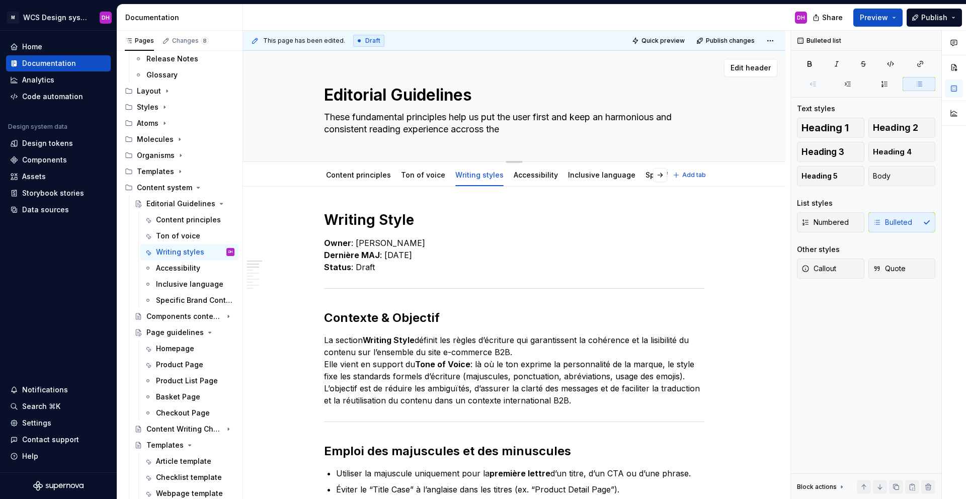
type textarea "*"
type textarea "These fundamental principles help us put the user first and keep an harmonious …"
type textarea "*"
type textarea "These fundamental principles help us put the user first and keep an harmonious …"
type textarea "*"
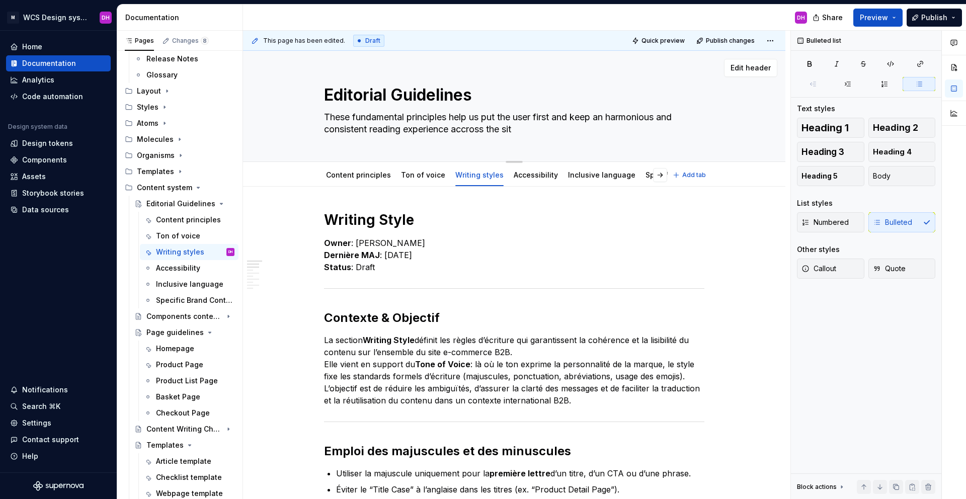
type textarea "These fundamental principles help us put the user first and keep an harmonious …"
type textarea "*"
type textarea "These fundamental principles help us put the user first and keep an harmonious …"
type textarea "*"
type textarea "These fundamental principles help us put the user first and keep an harmonious …"
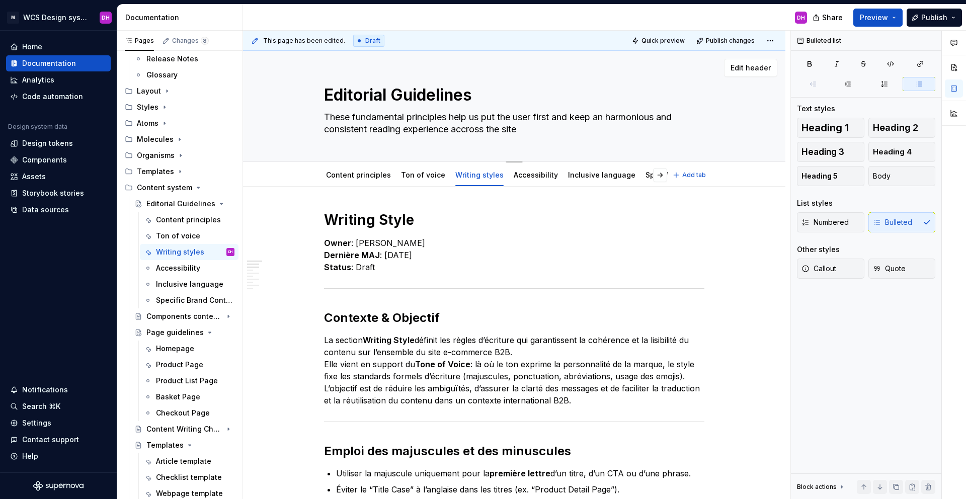
type textarea "*"
type textarea "These fundamental principles help us put the user first and keep an harmonious …"
type textarea "*"
type textarea "These fundamental principles help us put the user first and keep an harmonious …"
type textarea "*"
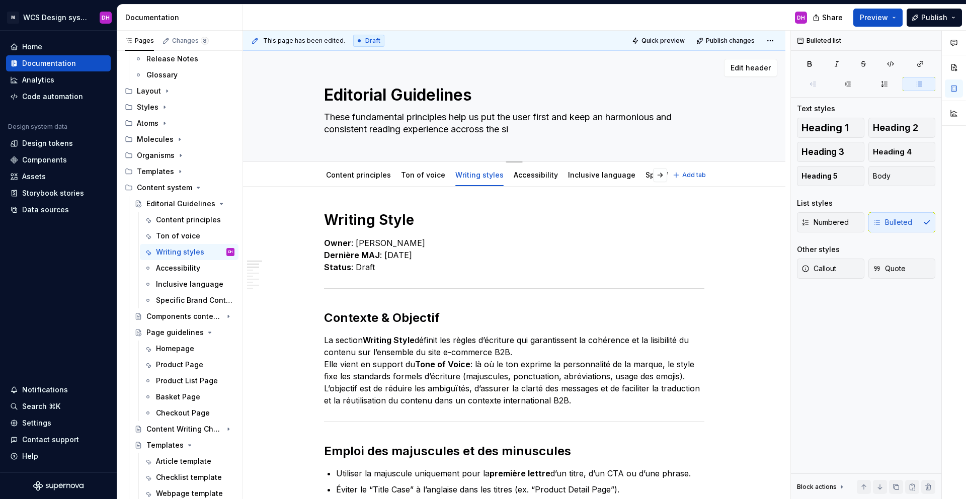
type textarea "These fundamental principles help us put the user first and keep an harmonious …"
type textarea "*"
type textarea "These fundamental principles help us put the user first and keep an harmonious …"
type textarea "*"
type textarea "These fundamental principles help us put the user first and keep an harmonious …"
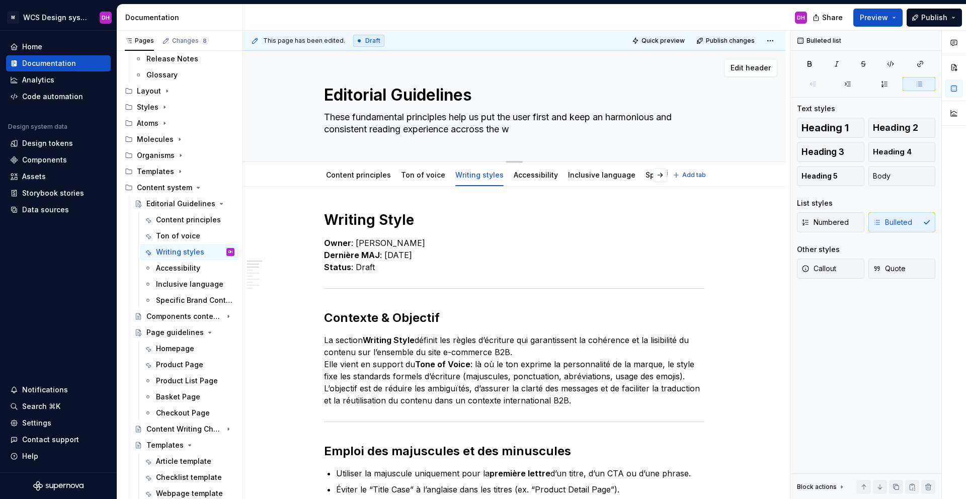
type textarea "*"
type textarea "These fundamental principles help us put the user first and keep an harmonious …"
type textarea "*"
type textarea "These fundamental principles help us put the user first and keep an harmonious …"
click at [481, 123] on textarea "These fundamental principles help us put the user first and keep an harmonious …" at bounding box center [512, 123] width 381 height 28
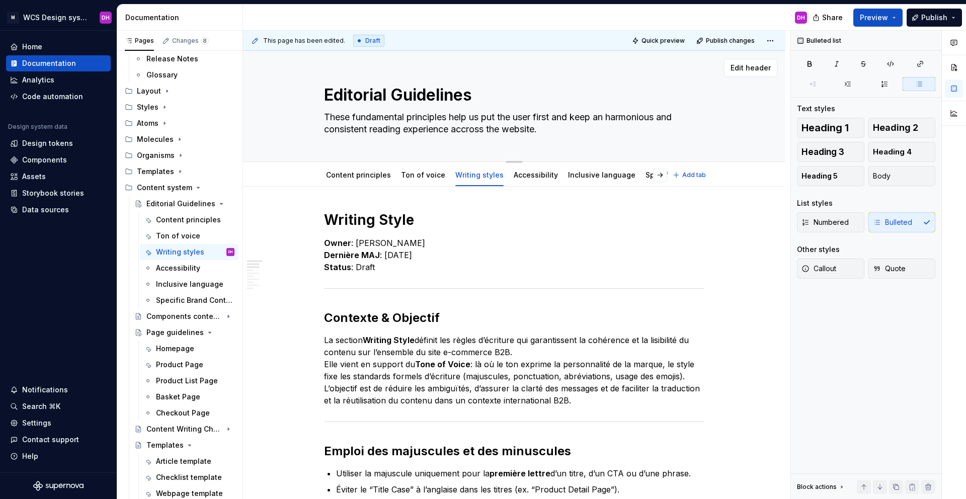
click at [481, 123] on textarea "These fundamental principles help us put the user first and keep an harmonious …" at bounding box center [512, 123] width 381 height 28
click at [477, 131] on textarea "These fundamental principles help us put the user first and keep an harmonious …" at bounding box center [512, 123] width 381 height 28
click at [384, 100] on textarea "Editorial Guidelines" at bounding box center [512, 95] width 381 height 24
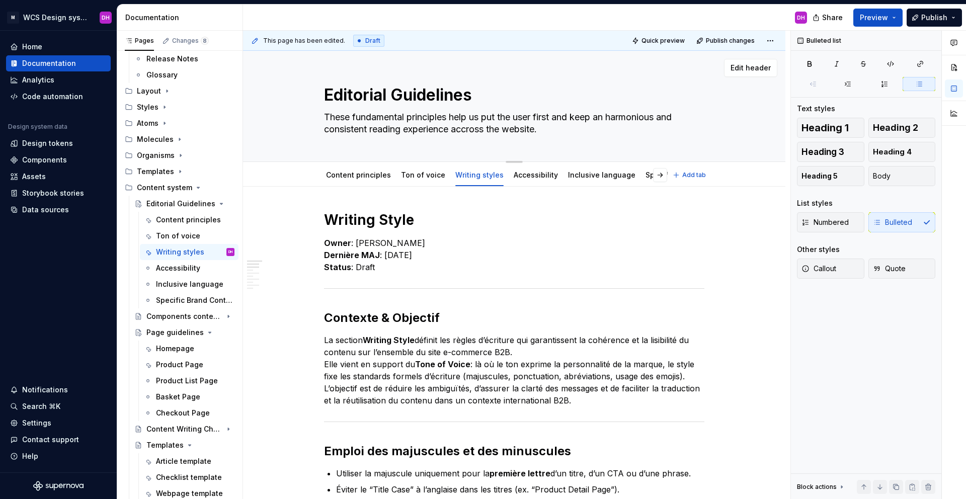
click at [384, 100] on textarea "Editorial Guidelines" at bounding box center [512, 95] width 381 height 24
